Goal: Complete application form: Complete application form

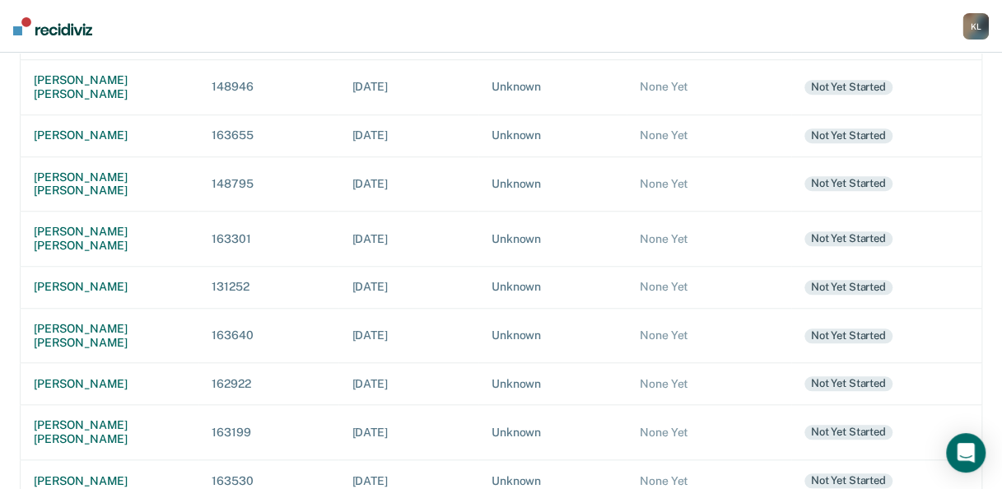
scroll to position [591, 0]
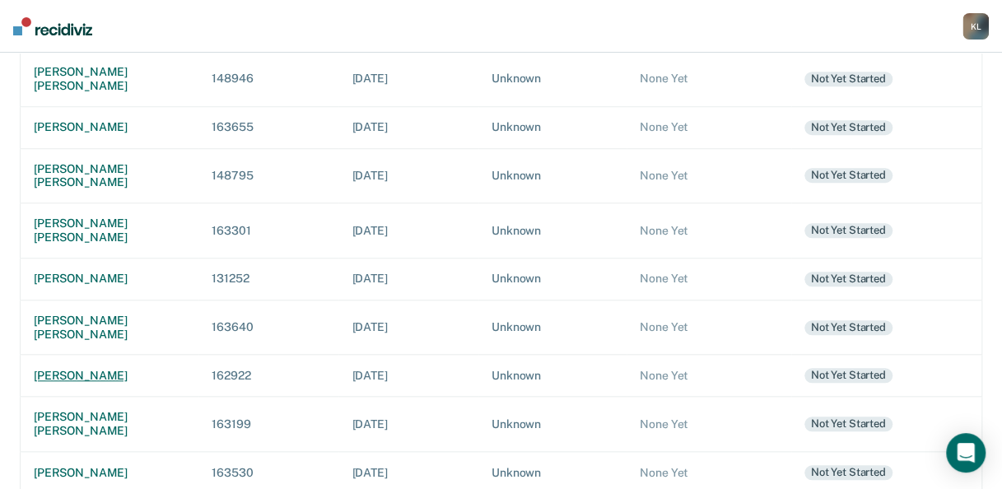
click at [63, 355] on td "[PERSON_NAME]" at bounding box center [110, 376] width 179 height 42
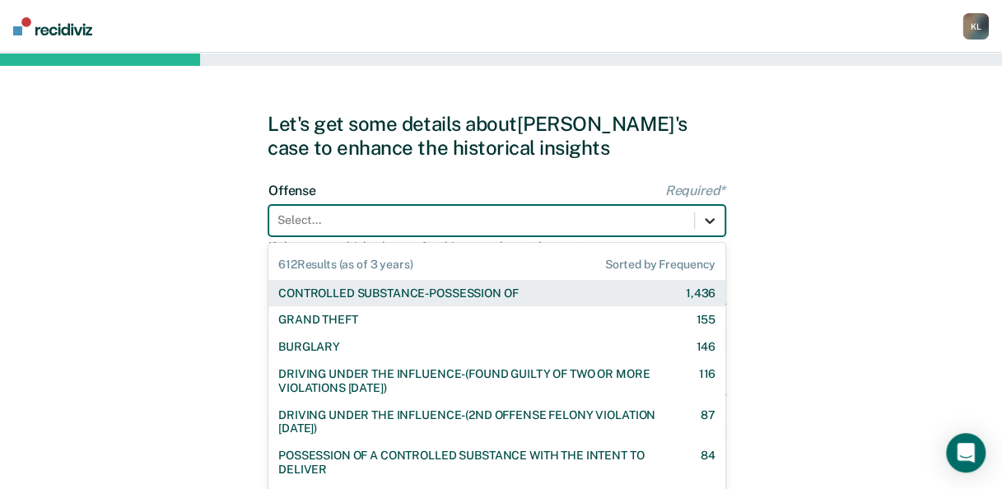
scroll to position [40, 0]
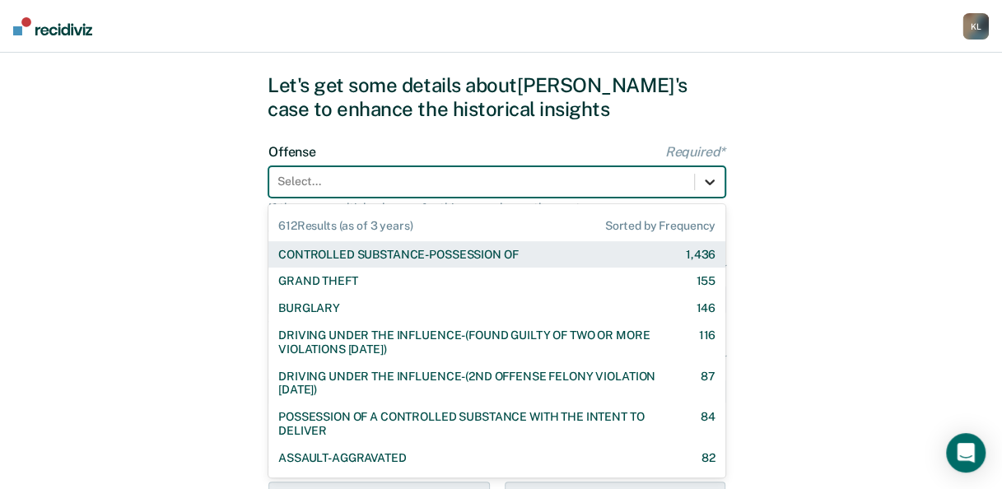
click at [704, 198] on div "612 results available. Use Up and Down to choose options, press Enter to select…" at bounding box center [496, 181] width 457 height 31
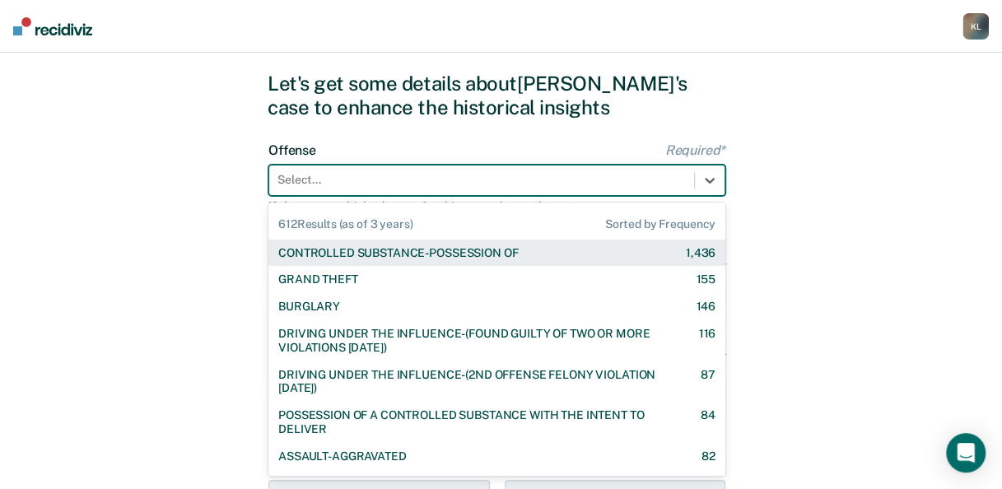
click at [579, 253] on div "CONTROLLED SUBSTANCE-POSSESSION OF 1,436" at bounding box center [496, 253] width 437 height 14
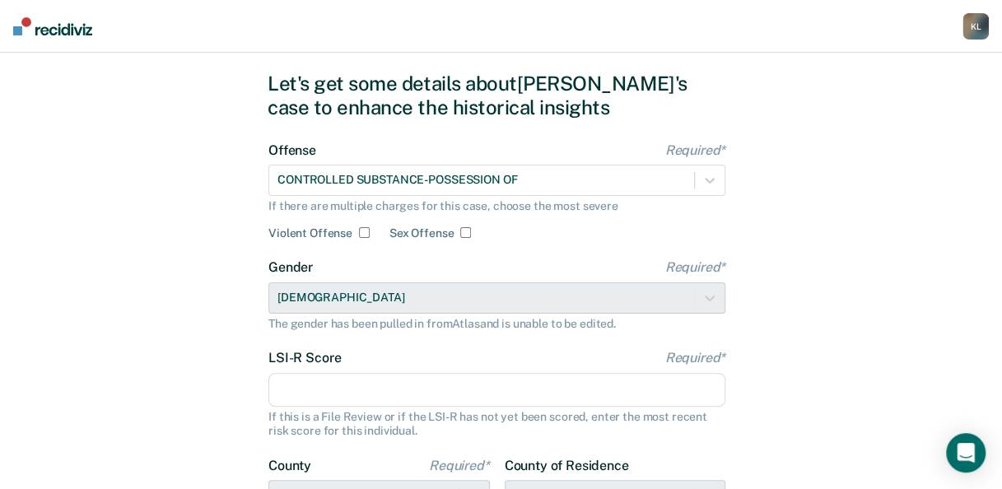
click at [451, 389] on input "LSI-R Score Required*" at bounding box center [496, 390] width 457 height 35
type input "30"
click at [873, 297] on div "Let's get some details about [PERSON_NAME]'s case to enhance the historical ins…" at bounding box center [501, 382] width 1002 height 741
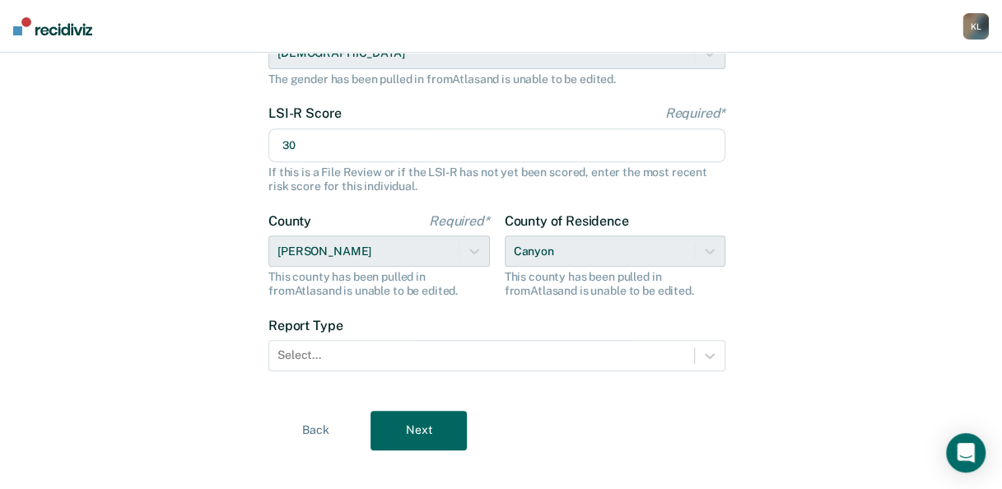
scroll to position [291, 0]
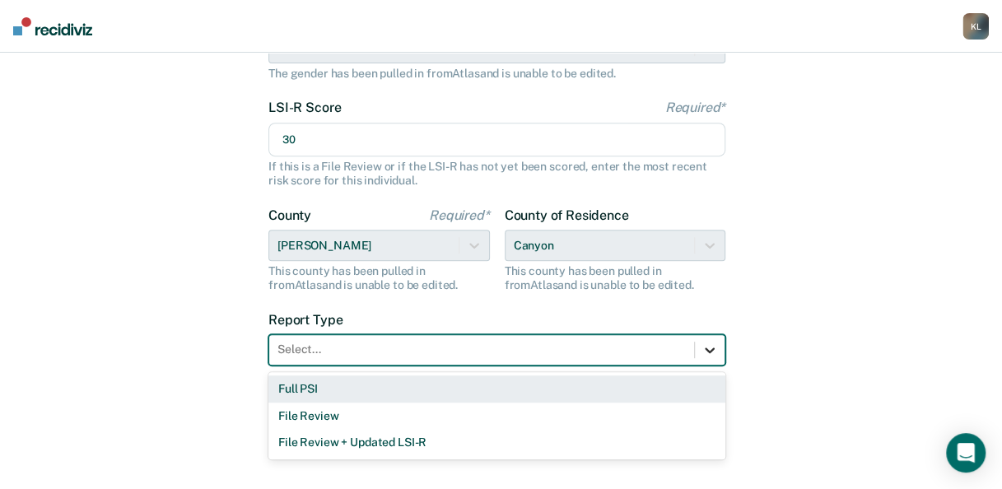
click at [713, 353] on icon at bounding box center [709, 350] width 16 height 16
click at [295, 383] on div "Full PSI" at bounding box center [496, 388] width 457 height 27
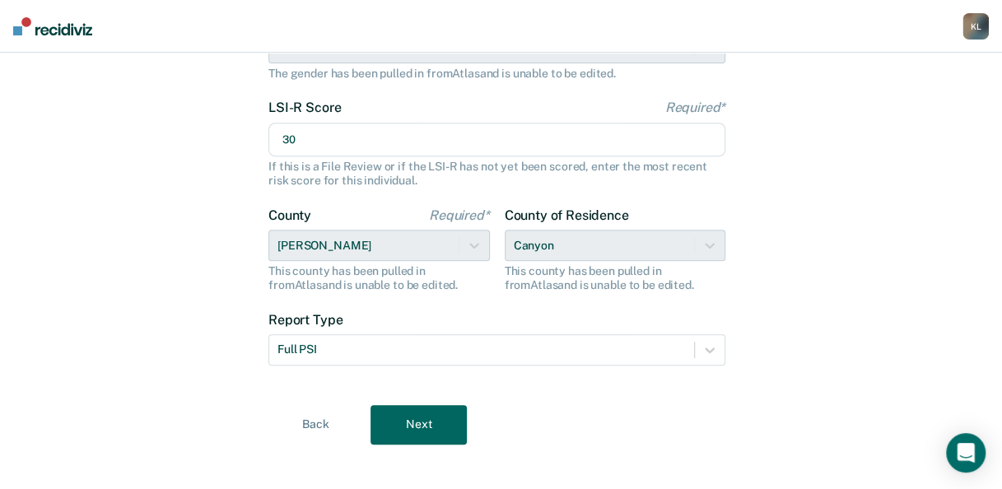
click at [397, 425] on button "Next" at bounding box center [418, 425] width 96 height 40
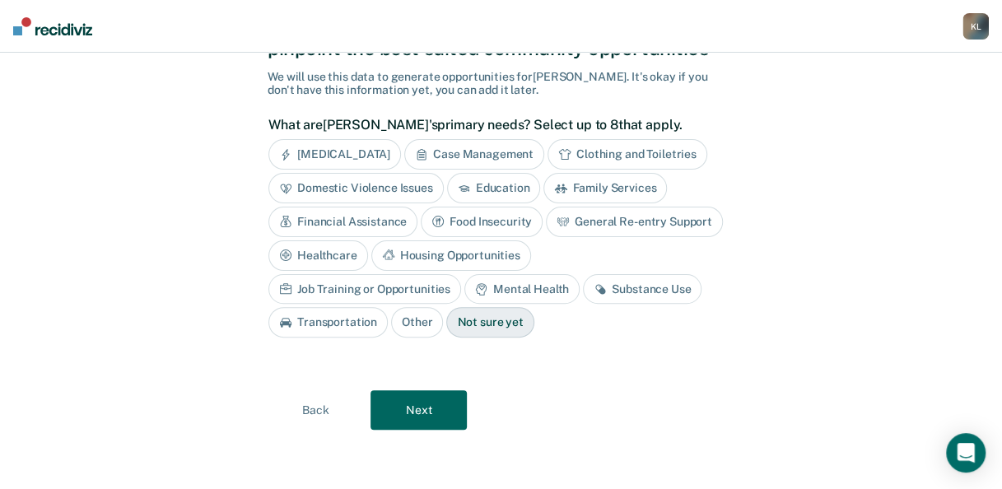
scroll to position [82, 0]
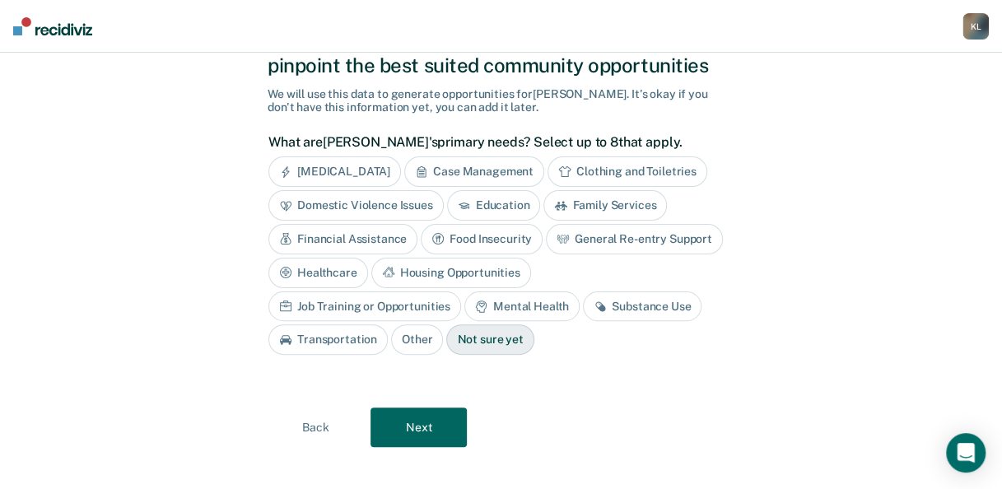
click at [461, 291] on div "Job Training or Opportunities" at bounding box center [364, 306] width 193 height 30
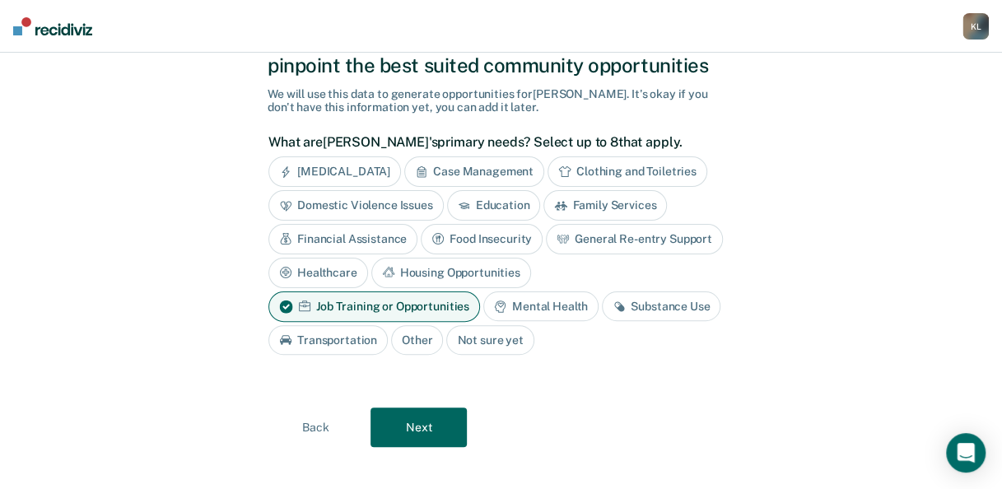
click at [564, 305] on div "Mental Health" at bounding box center [540, 306] width 115 height 30
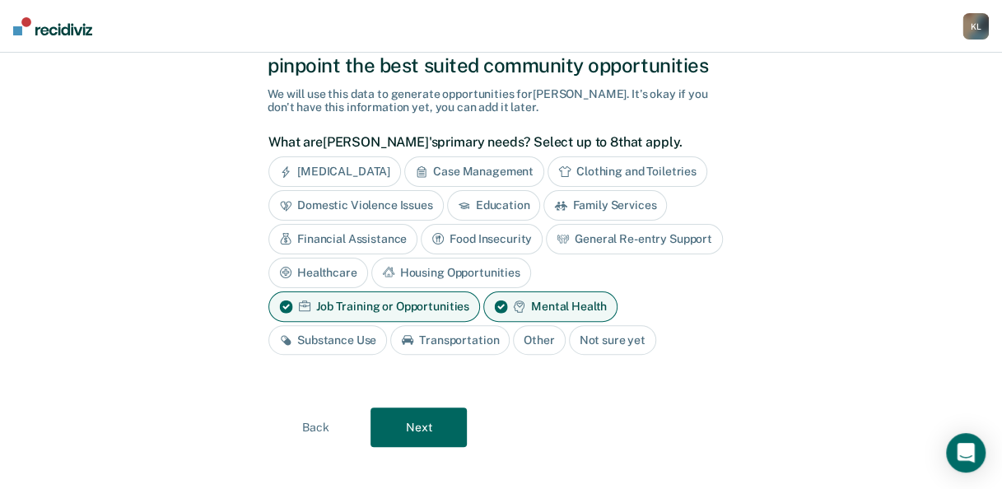
click at [352, 339] on div "Substance Use" at bounding box center [327, 340] width 119 height 30
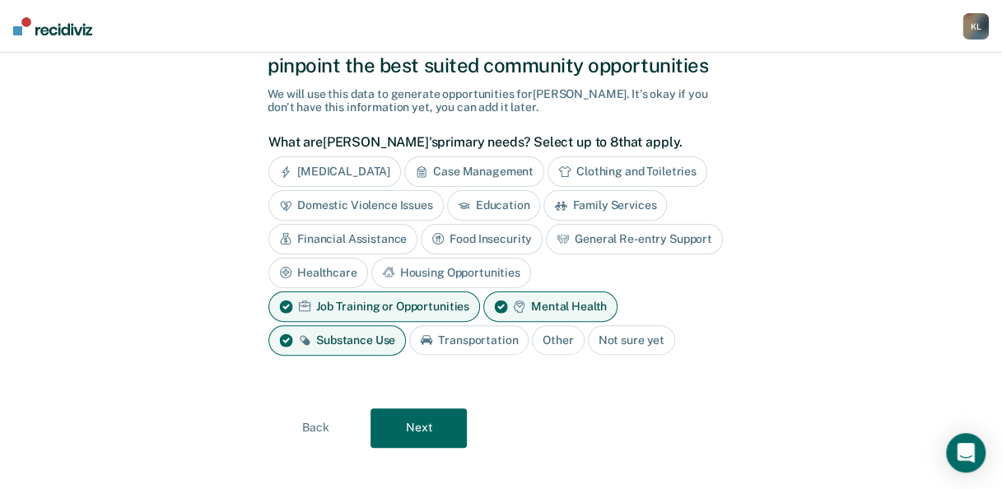
click at [414, 419] on button "Next" at bounding box center [418, 428] width 96 height 40
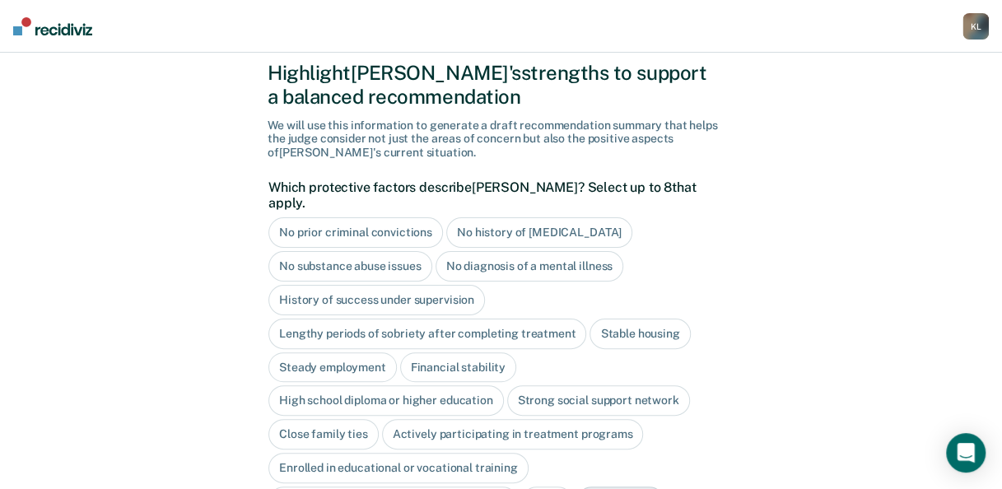
scroll to position [41, 0]
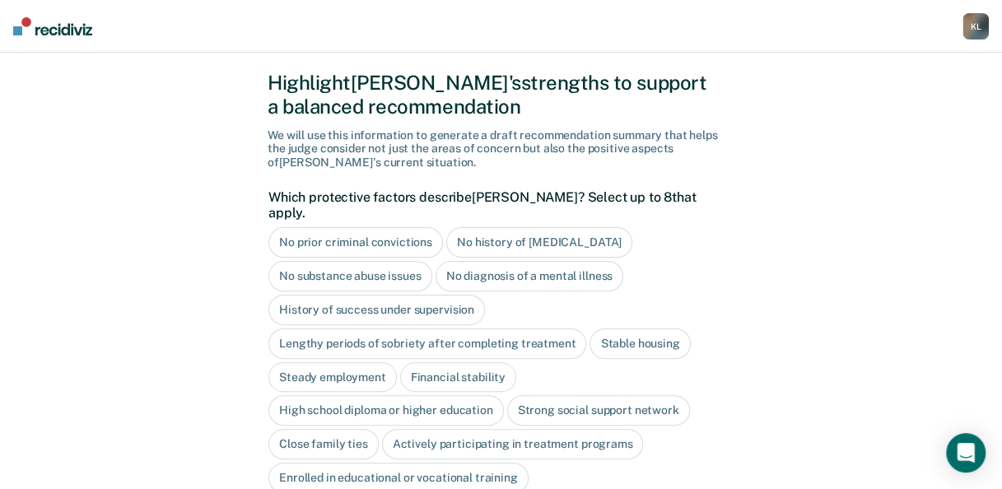
click at [653, 328] on div "Stable housing" at bounding box center [639, 343] width 100 height 30
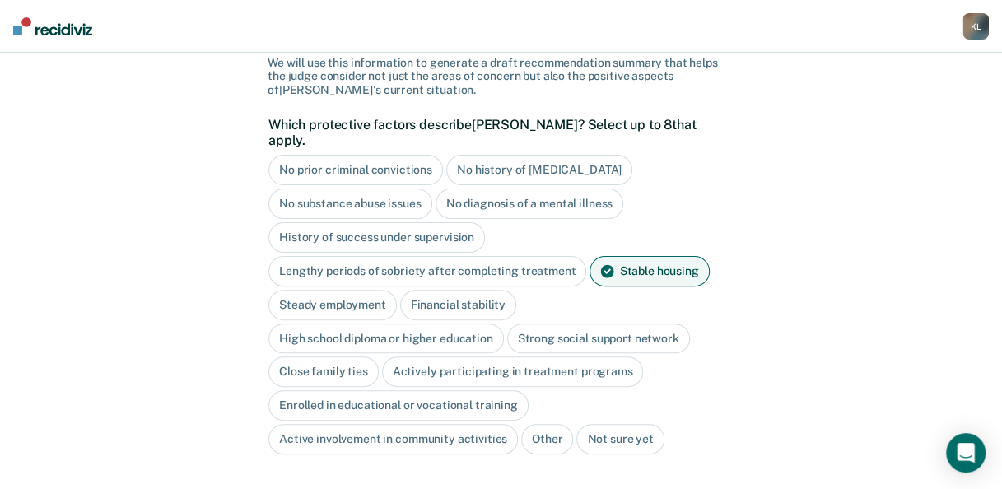
scroll to position [120, 0]
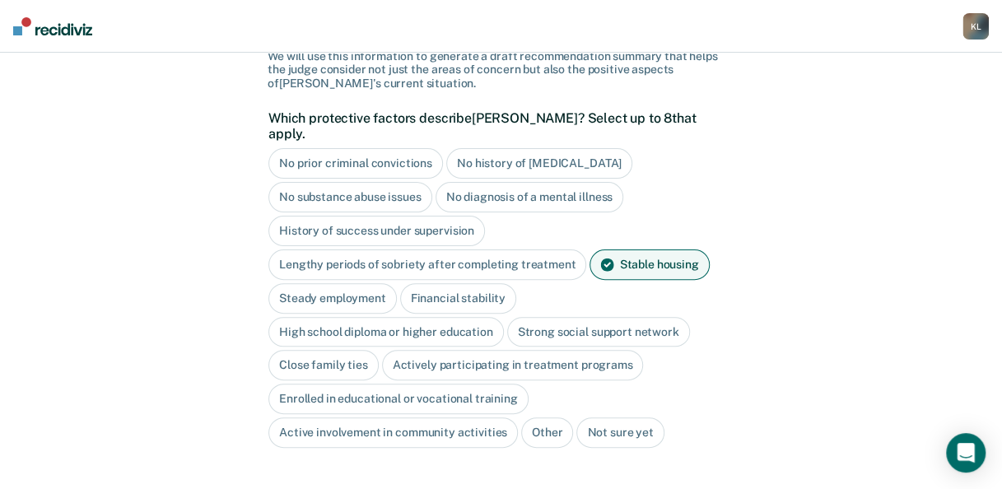
click at [431, 317] on div "High school diploma or higher education" at bounding box center [385, 332] width 235 height 30
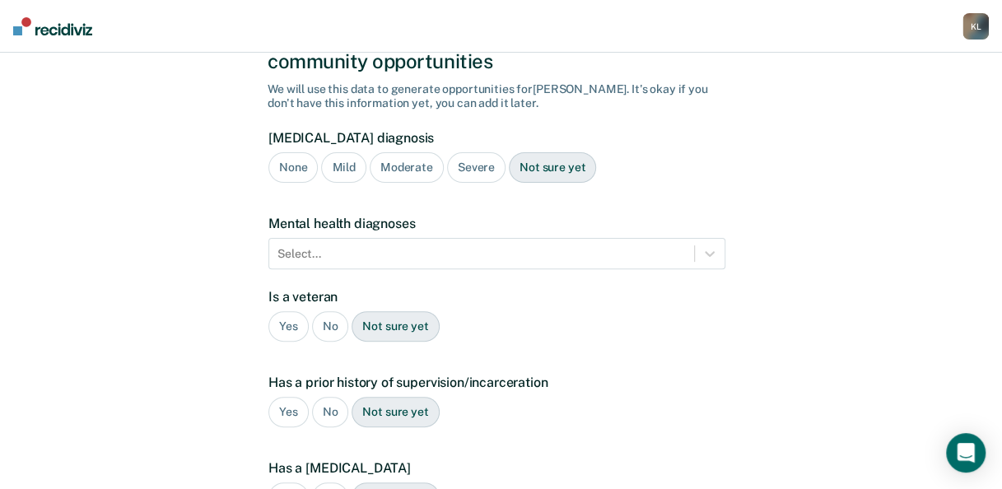
scroll to position [42, 0]
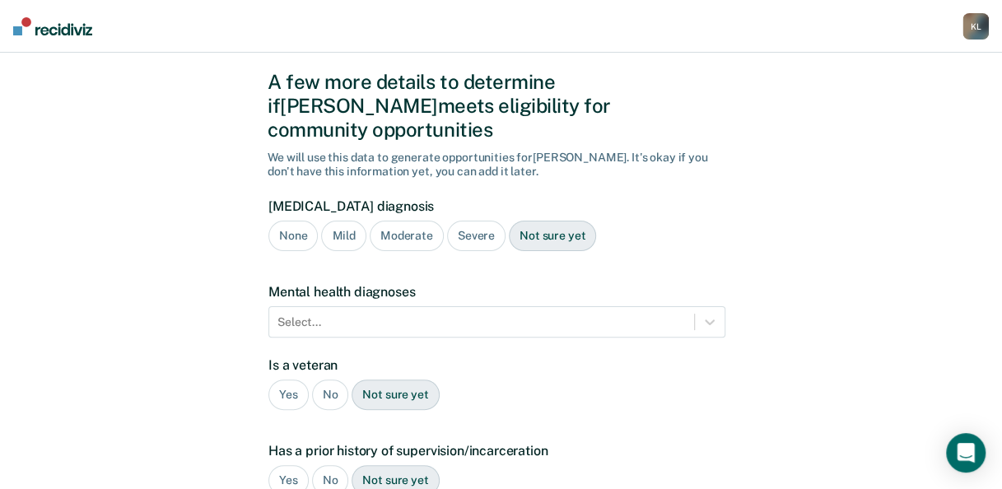
click at [328, 379] on div "No" at bounding box center [330, 394] width 37 height 30
click at [285, 465] on div "Yes" at bounding box center [288, 480] width 40 height 30
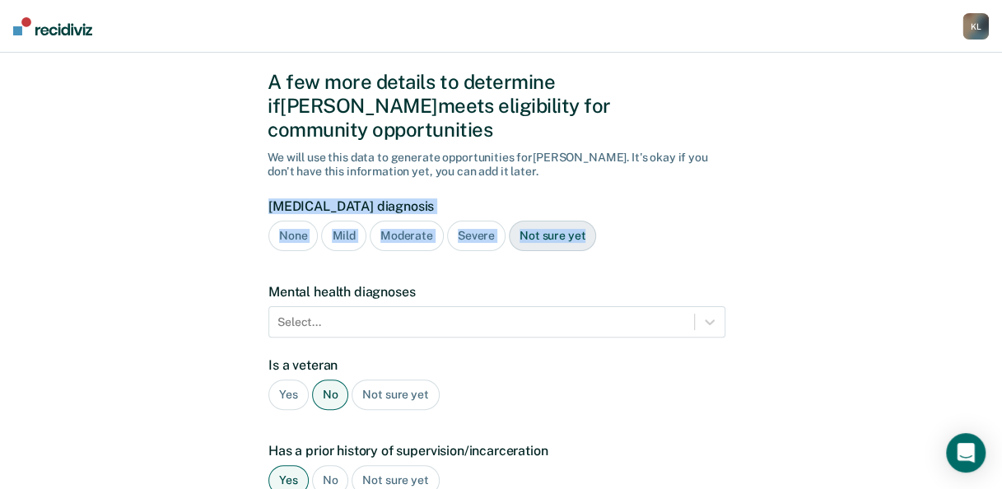
drag, startPoint x: 999, startPoint y: 184, endPoint x: 998, endPoint y: 235, distance: 50.2
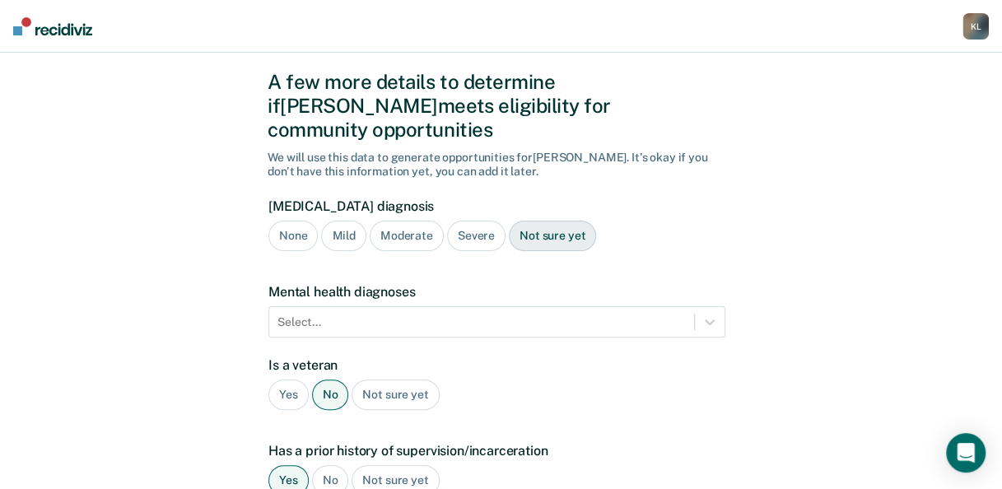
drag, startPoint x: 998, startPoint y: 235, endPoint x: 933, endPoint y: 273, distance: 75.7
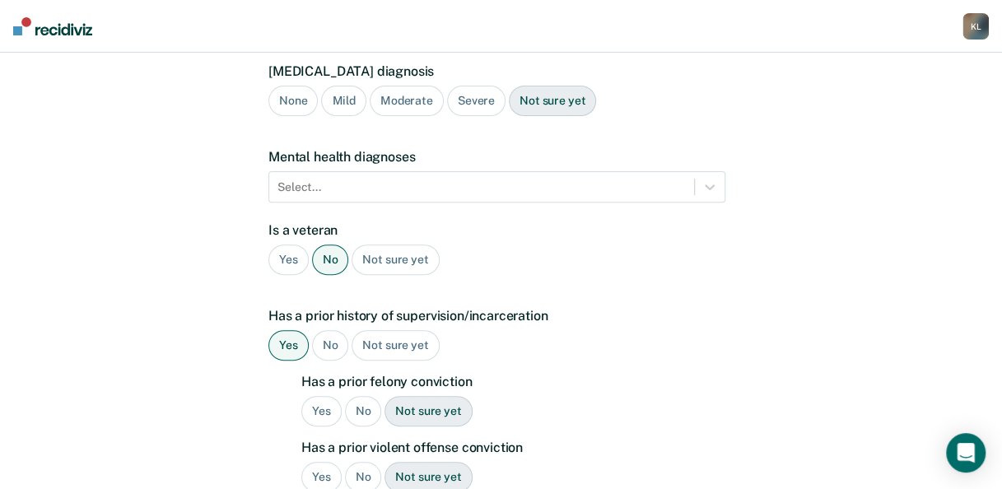
scroll to position [187, 0]
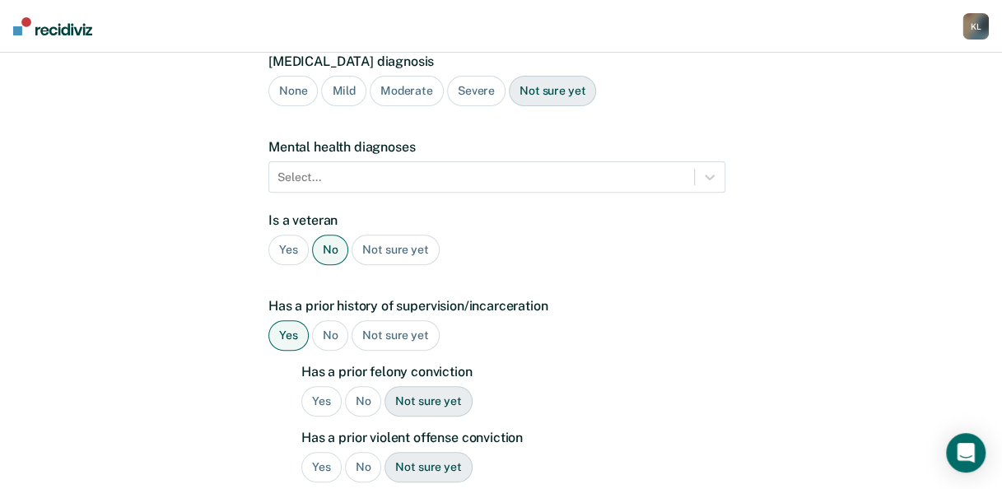
click at [365, 386] on div "No" at bounding box center [363, 401] width 37 height 30
click at [360, 452] on div "No" at bounding box center [363, 467] width 37 height 30
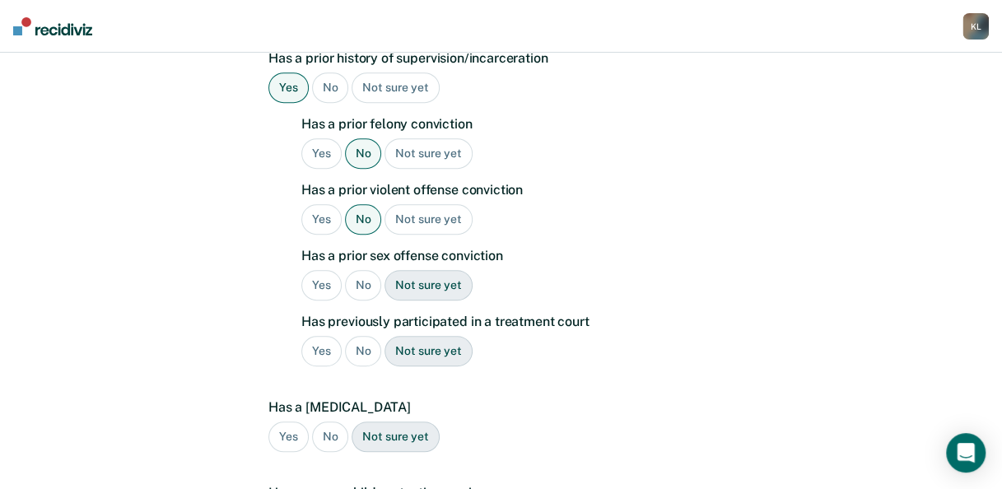
scroll to position [445, 0]
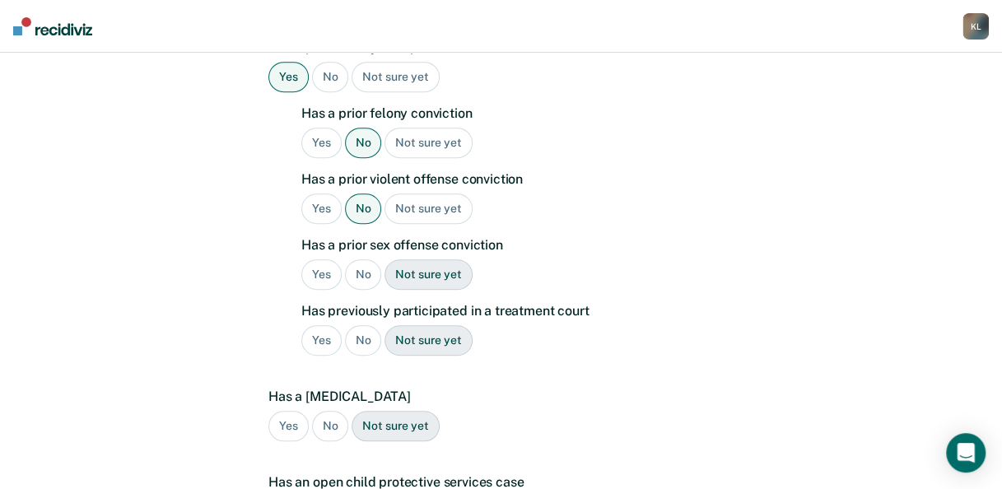
click at [362, 259] on div "No" at bounding box center [363, 274] width 37 height 30
click at [363, 325] on div "No" at bounding box center [363, 340] width 37 height 30
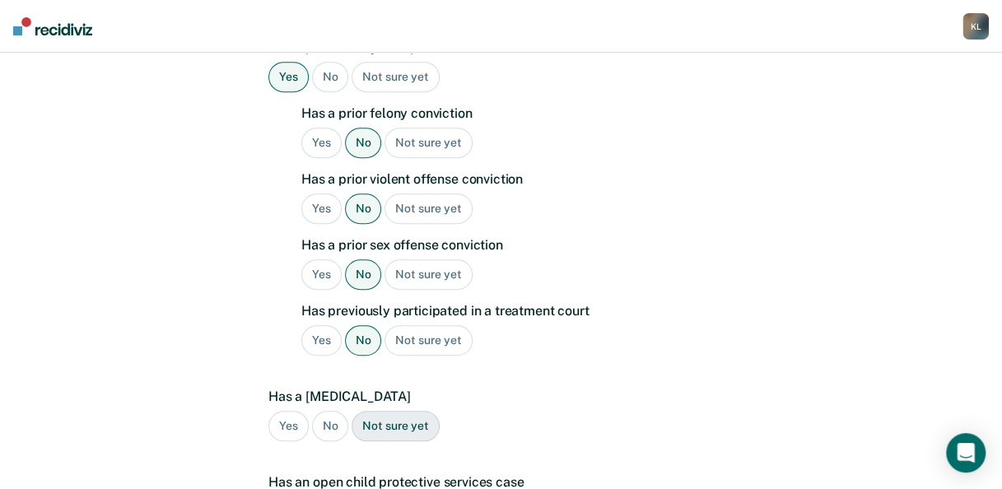
click at [326, 411] on div "No" at bounding box center [330, 426] width 37 height 30
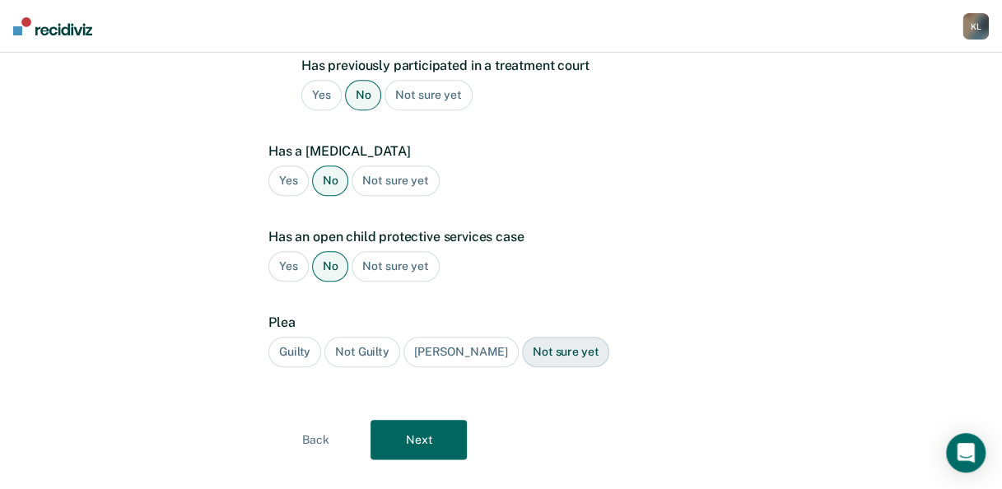
click at [285, 337] on div "Guilty" at bounding box center [294, 352] width 53 height 30
click at [413, 420] on button "Next" at bounding box center [418, 440] width 96 height 40
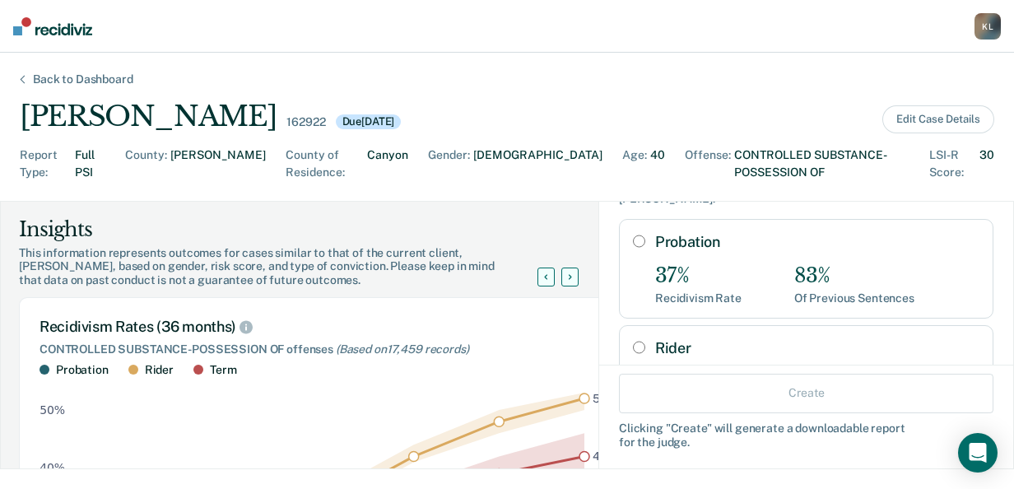
scroll to position [83, 0]
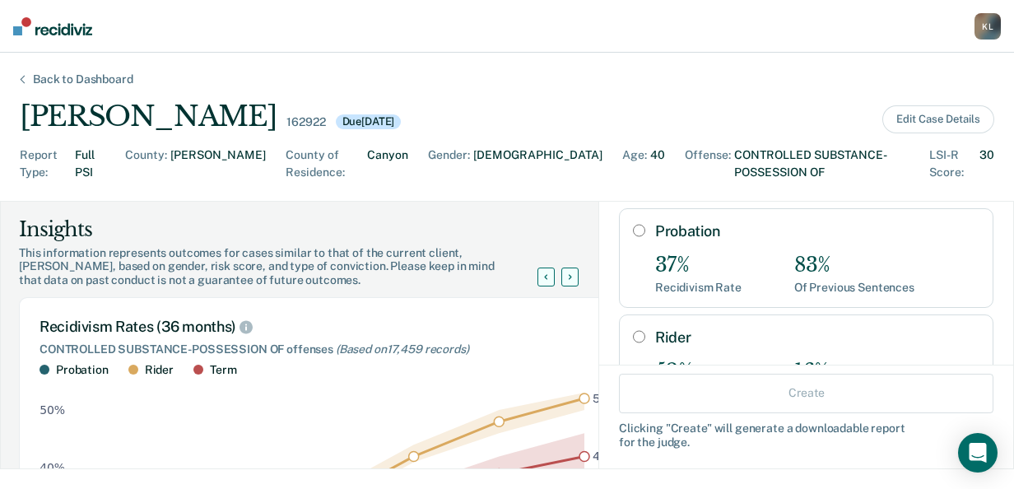
click at [633, 330] on input "Rider" at bounding box center [639, 336] width 12 height 13
radio input "true"
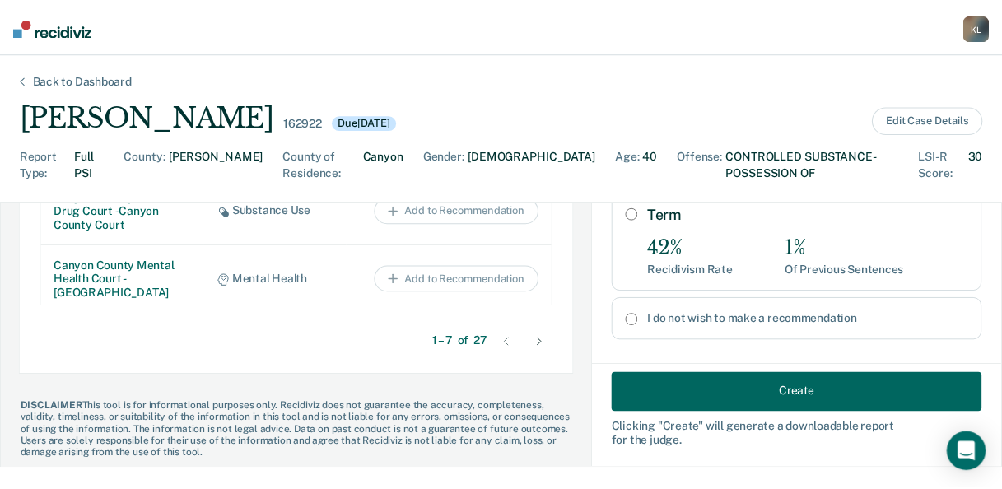
scroll to position [1196, 0]
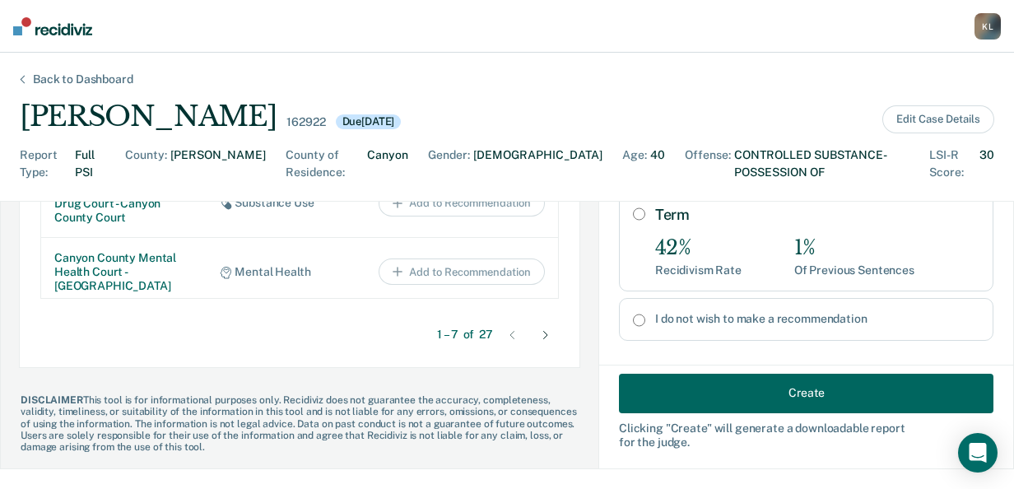
click at [842, 388] on button "Create" at bounding box center [806, 393] width 374 height 40
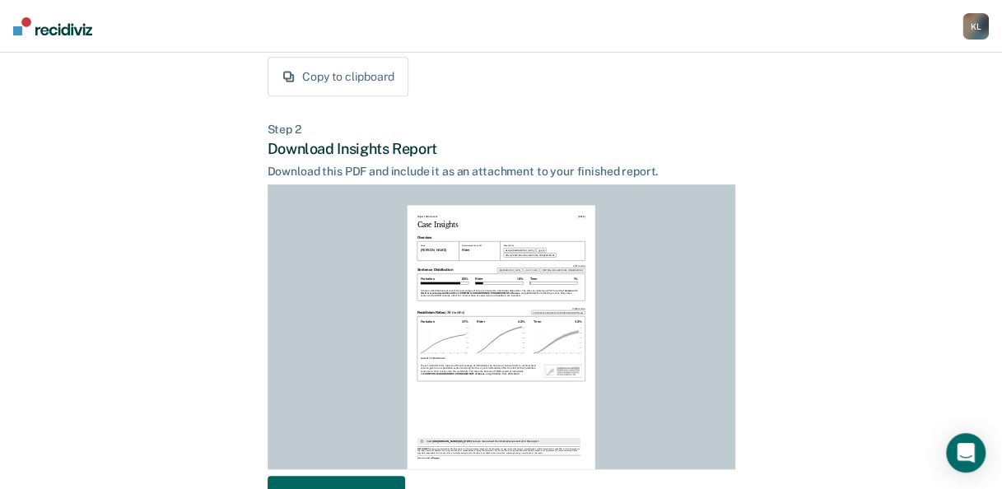
scroll to position [449, 0]
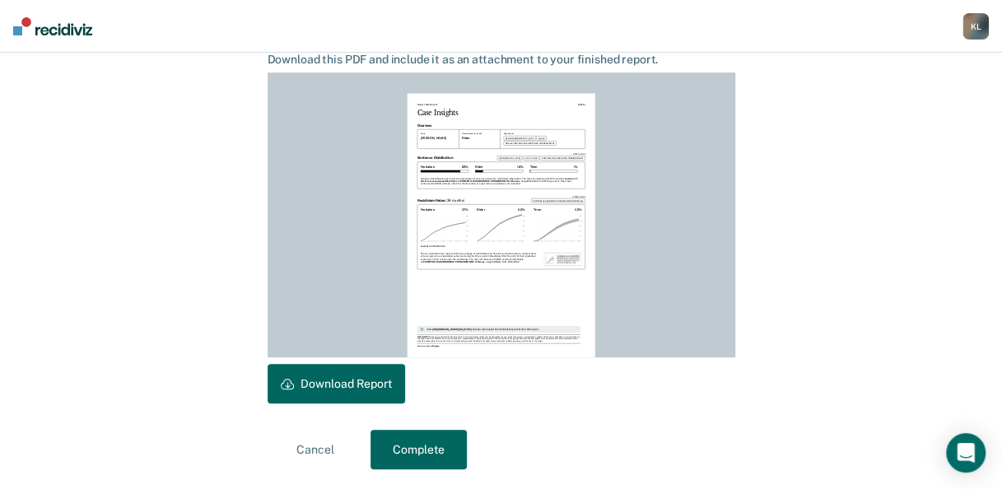
click at [347, 380] on button "Download Report" at bounding box center [335, 384] width 137 height 40
click at [390, 451] on button "Complete" at bounding box center [418, 450] width 96 height 40
